Goal: Find specific page/section: Find specific page/section

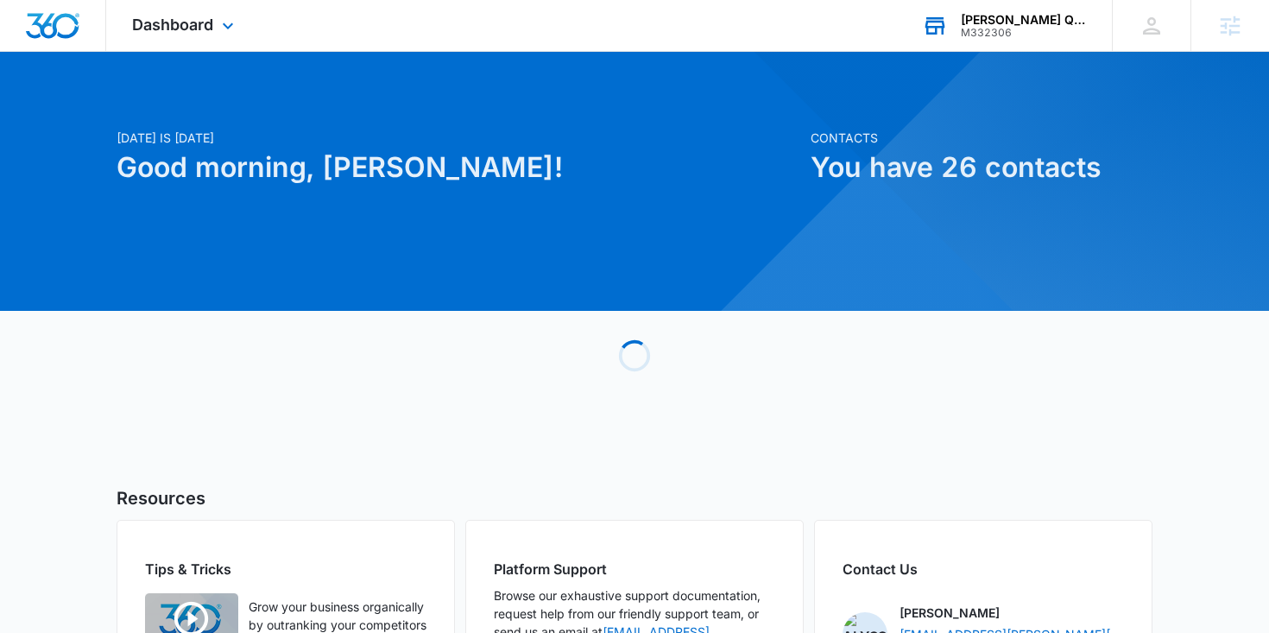
click at [985, 27] on div "M332306" at bounding box center [1024, 33] width 126 height 12
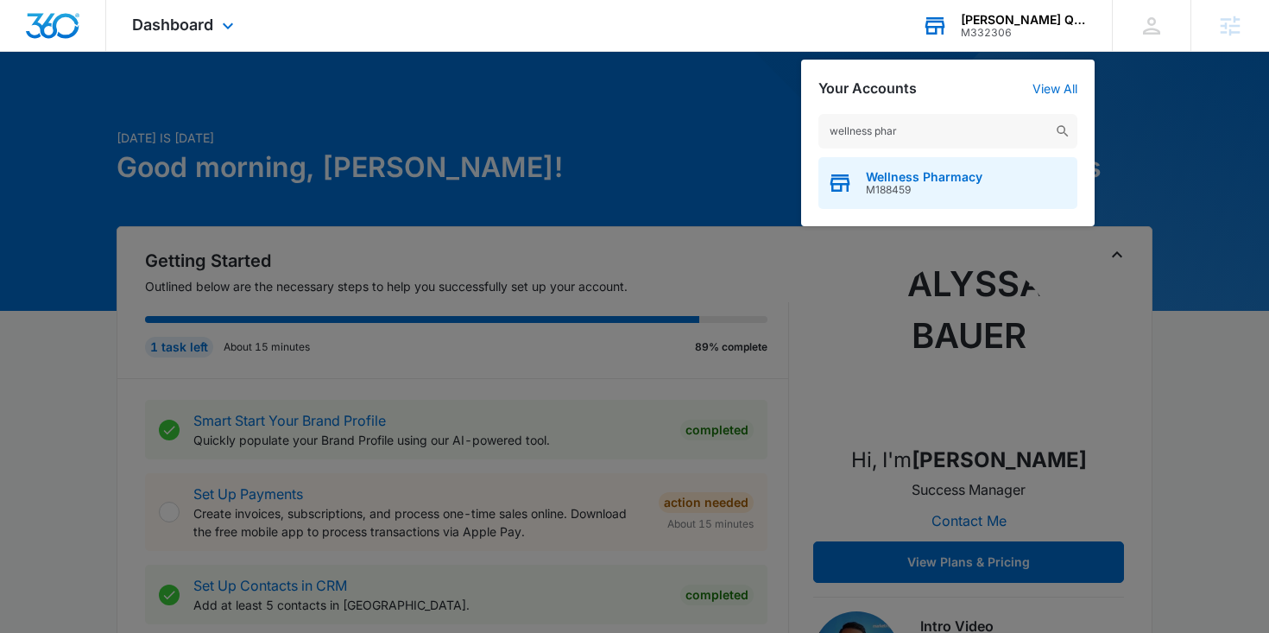
type input "wellness phar"
click at [924, 170] on span "Wellness Pharmacy" at bounding box center [924, 177] width 117 height 14
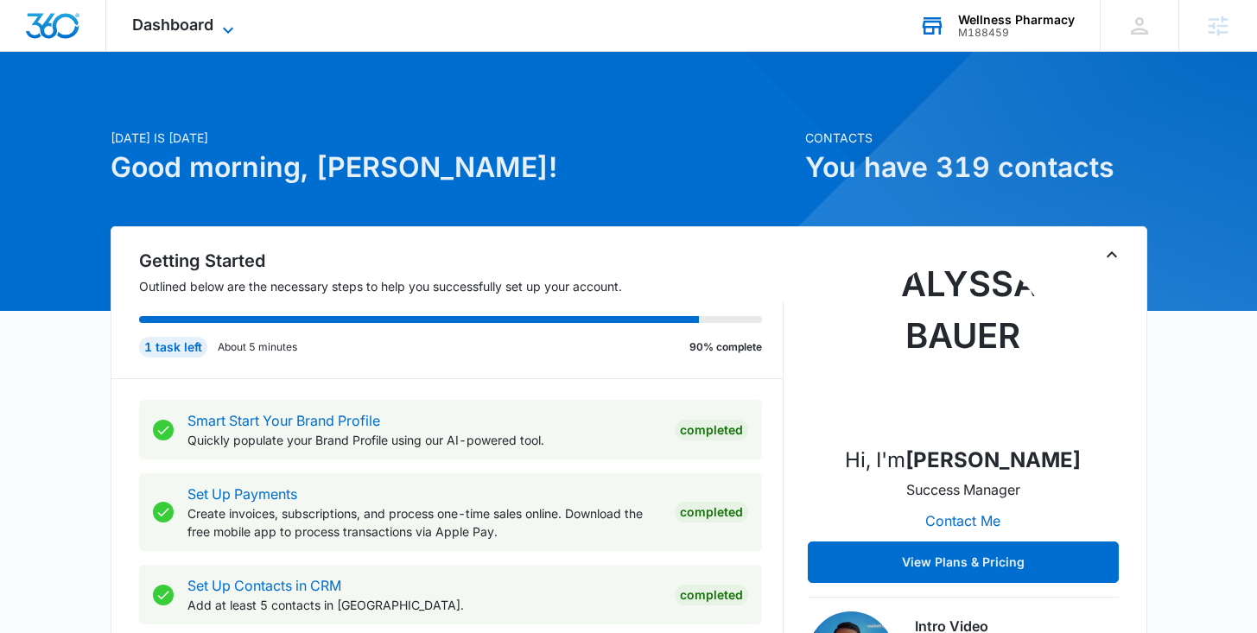
click at [190, 30] on span "Dashboard" at bounding box center [172, 25] width 81 height 18
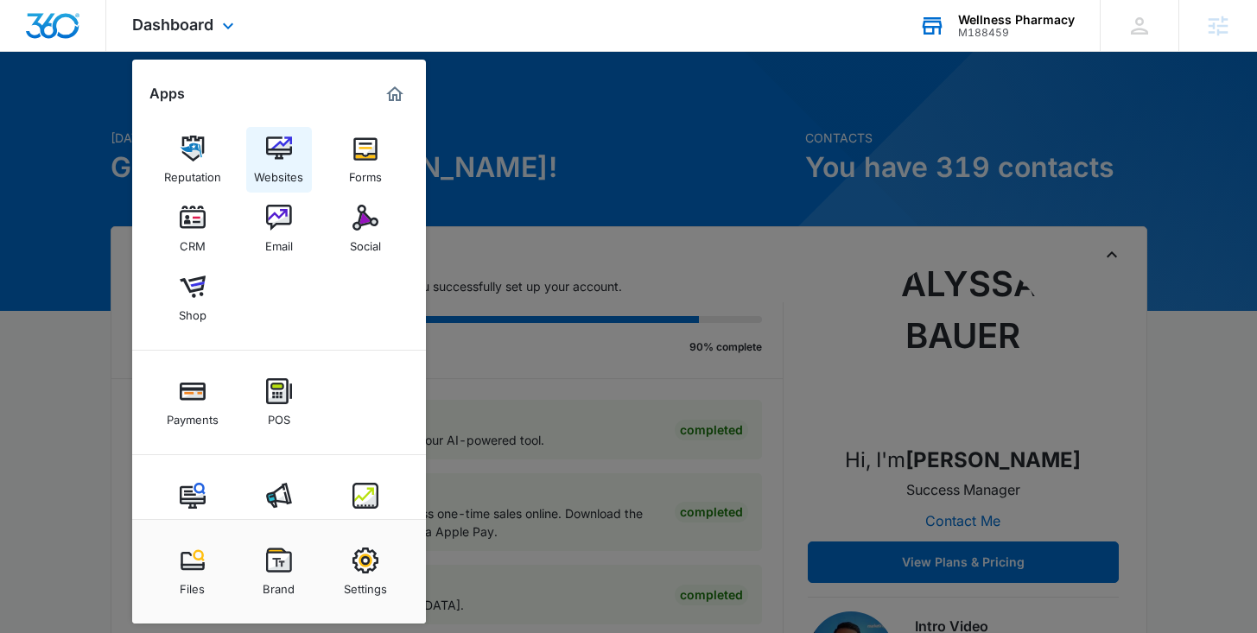
click at [282, 162] on div "Websites" at bounding box center [278, 172] width 49 height 22
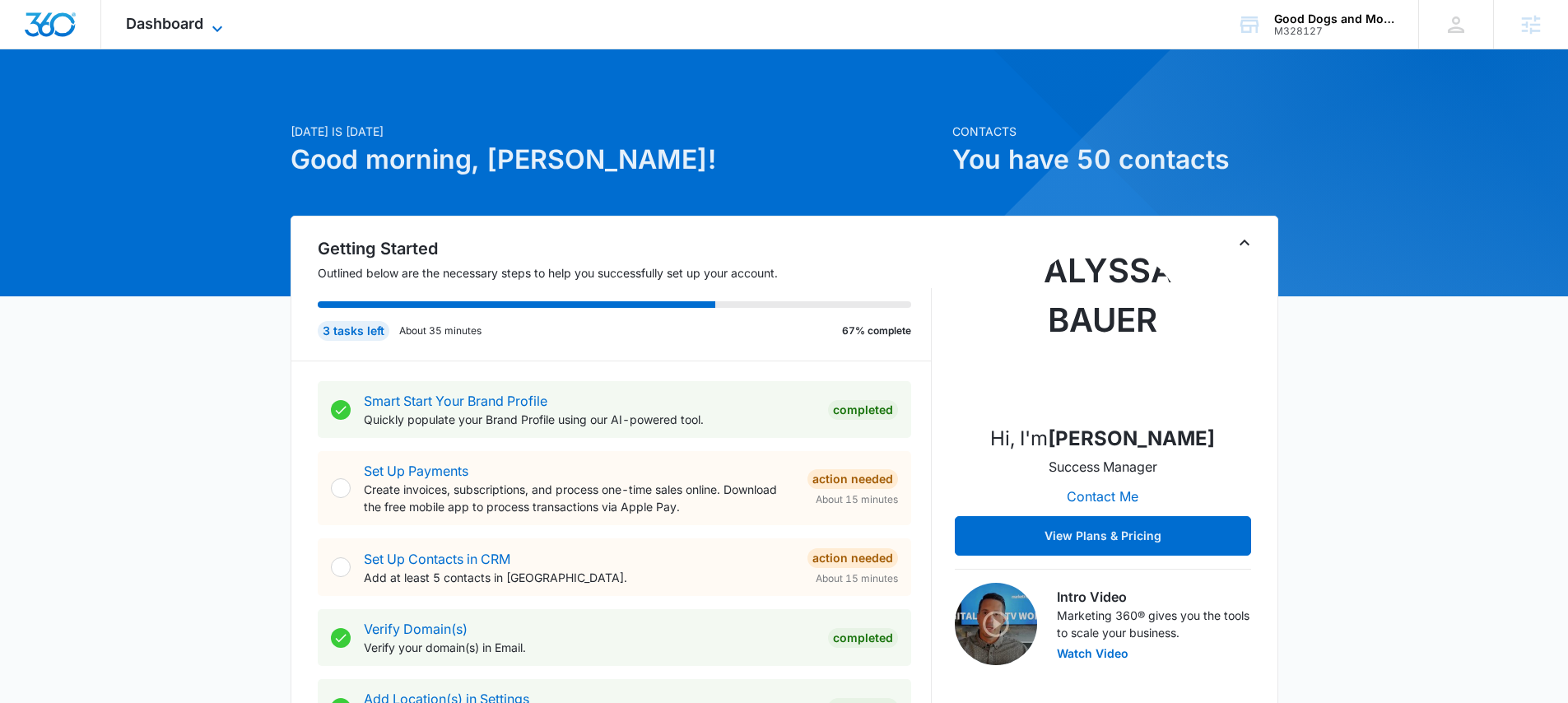
click at [214, 29] on icon at bounding box center [217, 29] width 20 height 20
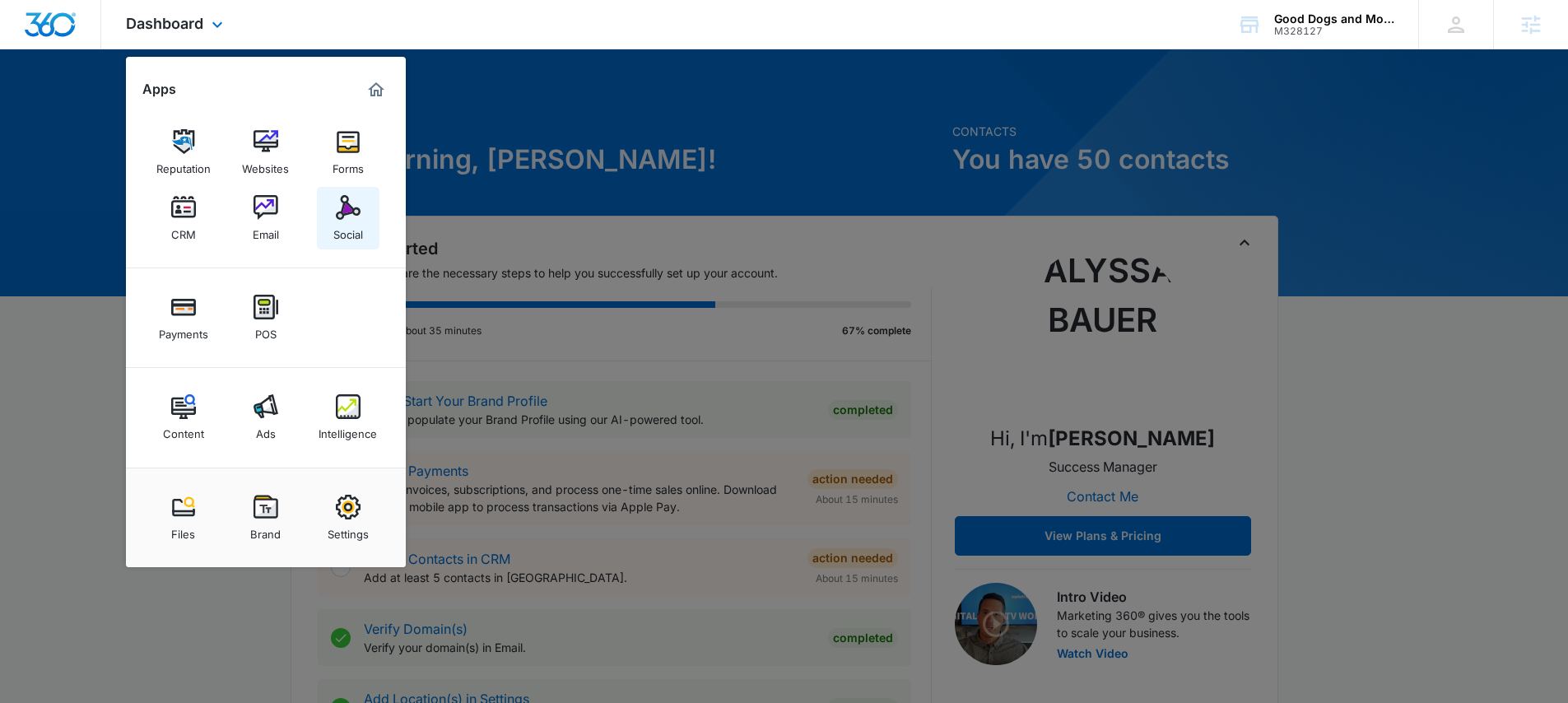
click at [351, 206] on img at bounding box center [348, 208] width 25 height 25
